Goal: Navigation & Orientation: Find specific page/section

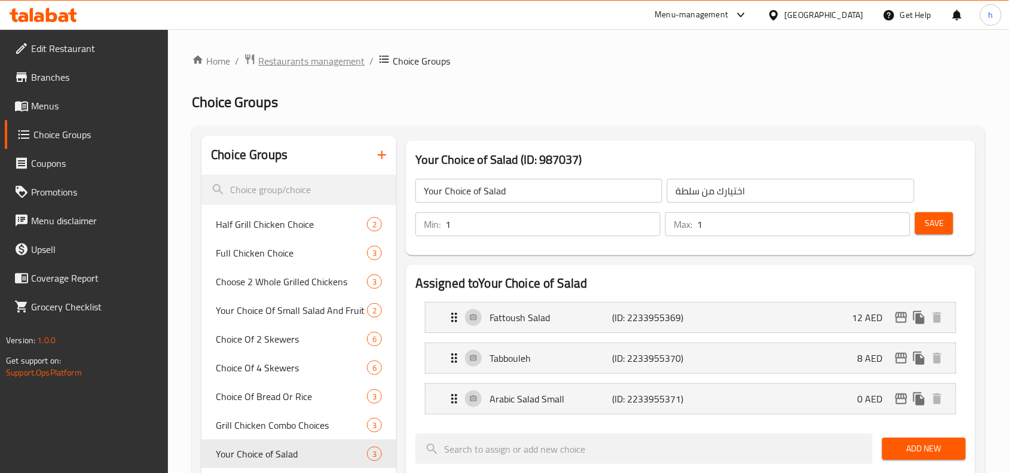
click at [304, 64] on span "Restaurants management" at bounding box center [311, 61] width 106 height 14
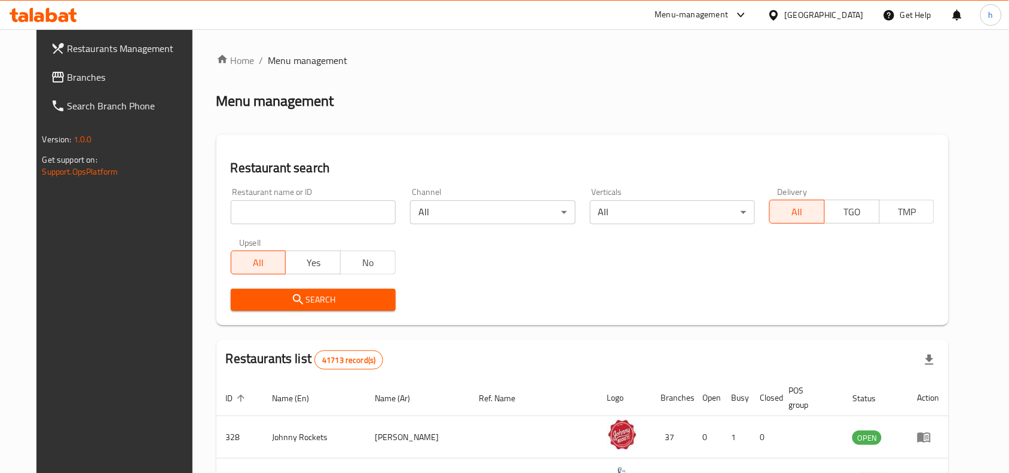
click at [68, 75] on span "Branches" at bounding box center [132, 77] width 128 height 14
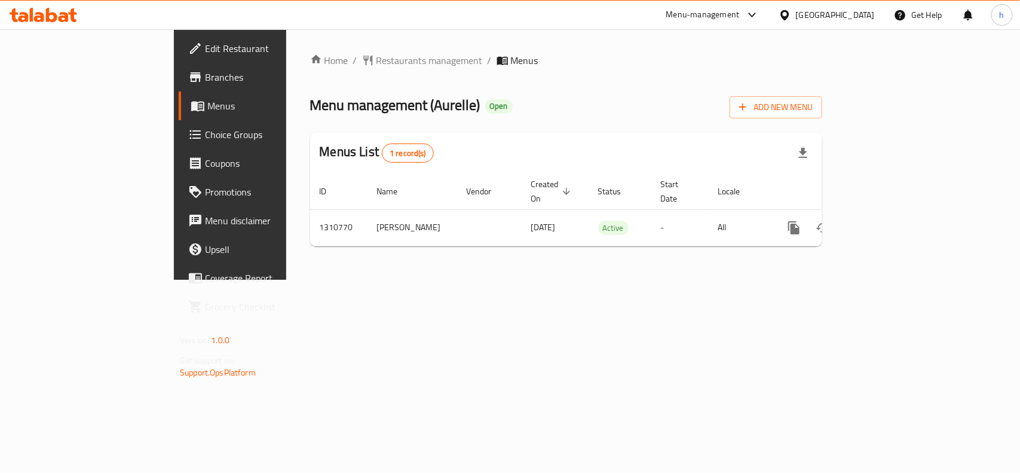
click at [843, 16] on div "[GEOGRAPHIC_DATA]" at bounding box center [835, 14] width 79 height 13
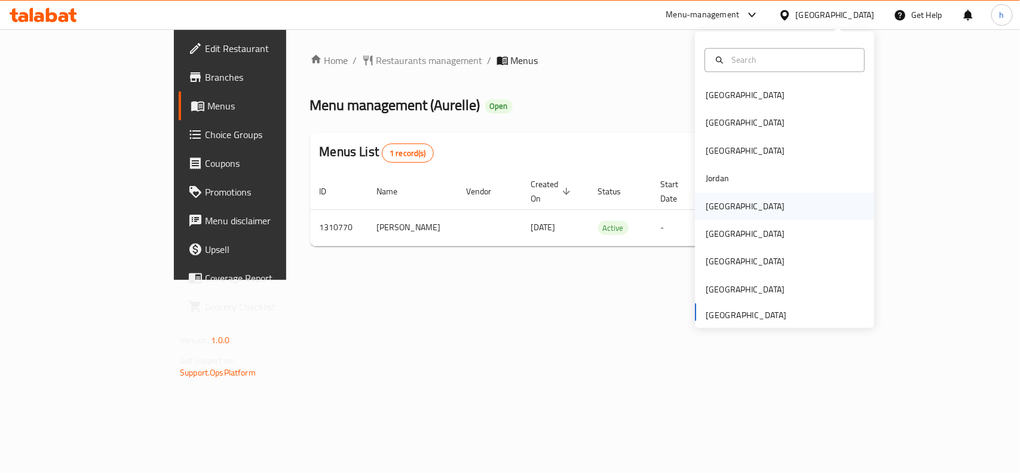
click at [715, 206] on div "[GEOGRAPHIC_DATA]" at bounding box center [745, 206] width 79 height 13
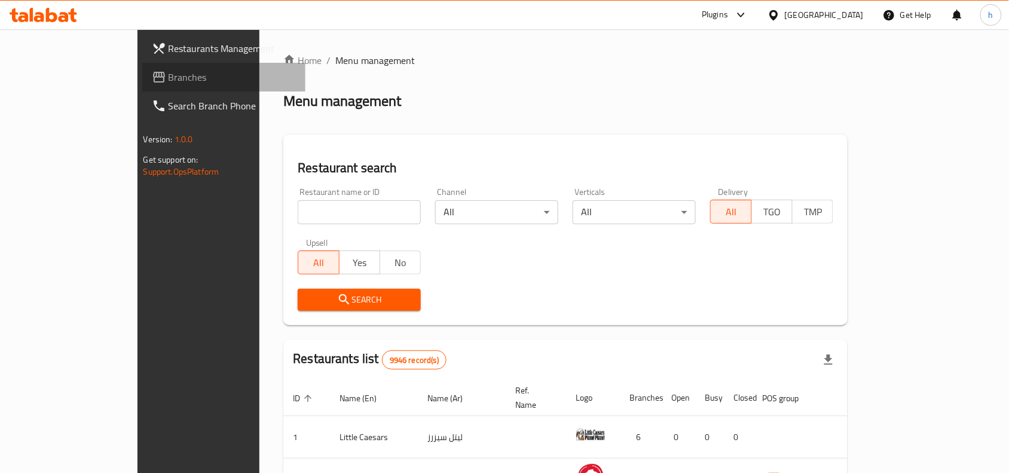
click at [169, 79] on span "Branches" at bounding box center [233, 77] width 128 height 14
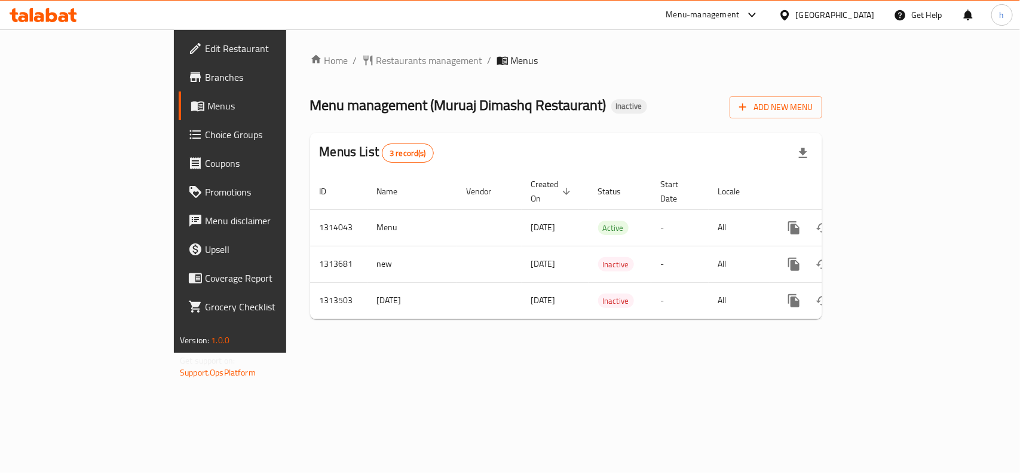
click at [688, 73] on div "Home / Restaurants management / Menus Menu management ( Muruaj Dimashq Restaura…" at bounding box center [566, 190] width 512 height 275
